Goal: Navigation & Orientation: Find specific page/section

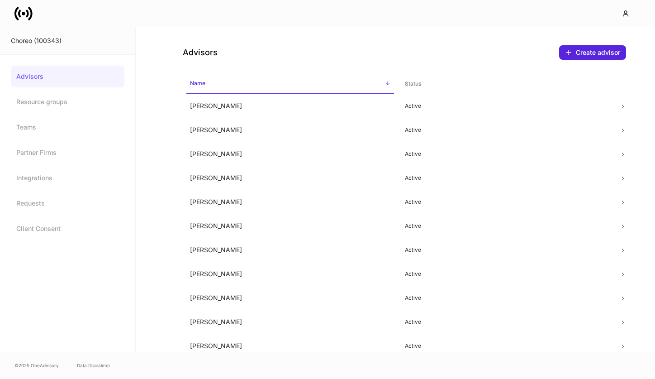
scroll to position [205, 0]
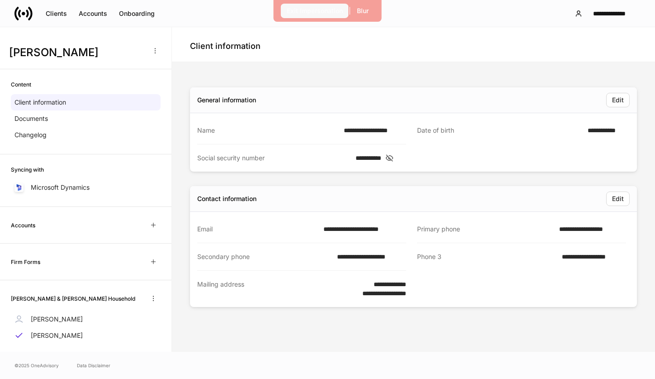
click at [296, 18] on div "Exit Impersonation | Blur" at bounding box center [328, 11] width 108 height 22
click at [291, 6] on div "Exit Impersonation" at bounding box center [315, 10] width 56 height 9
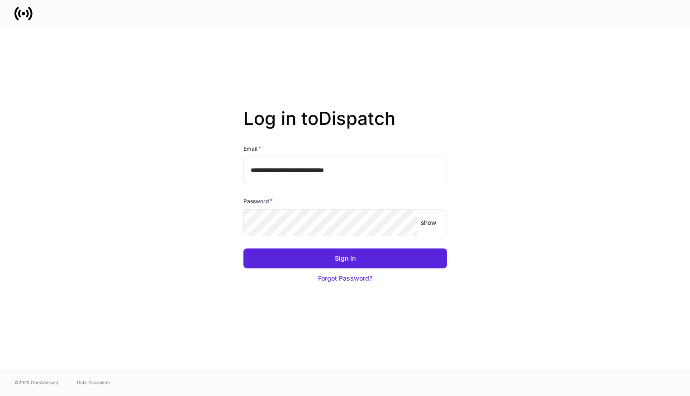
click at [269, 241] on div "Sign In Forgot Password?" at bounding box center [341, 263] width 211 height 51
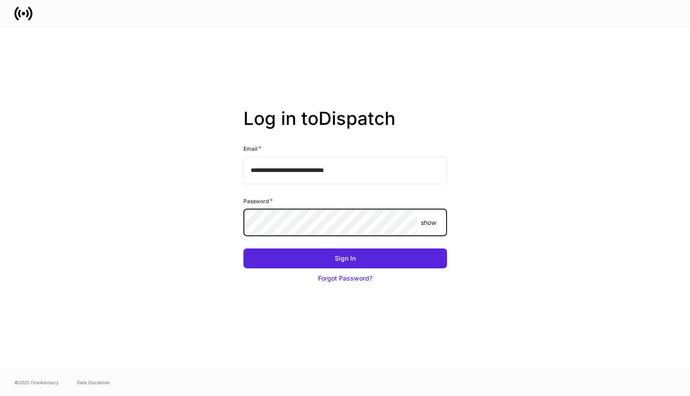
click at [243, 248] on button "Sign In" at bounding box center [345, 258] width 204 height 20
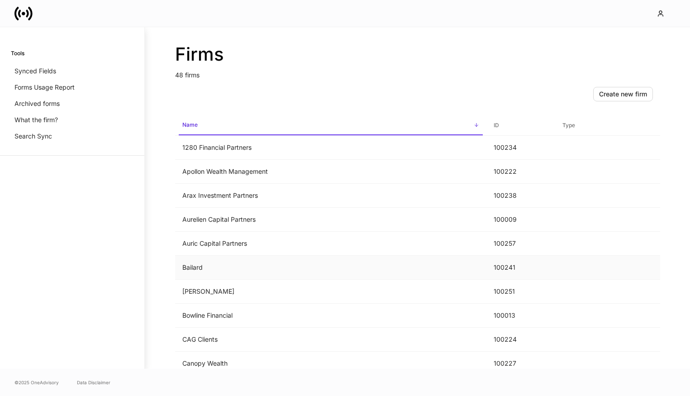
click at [206, 267] on td "Bailard" at bounding box center [330, 268] width 311 height 24
